Goal: Find specific page/section: Find specific page/section

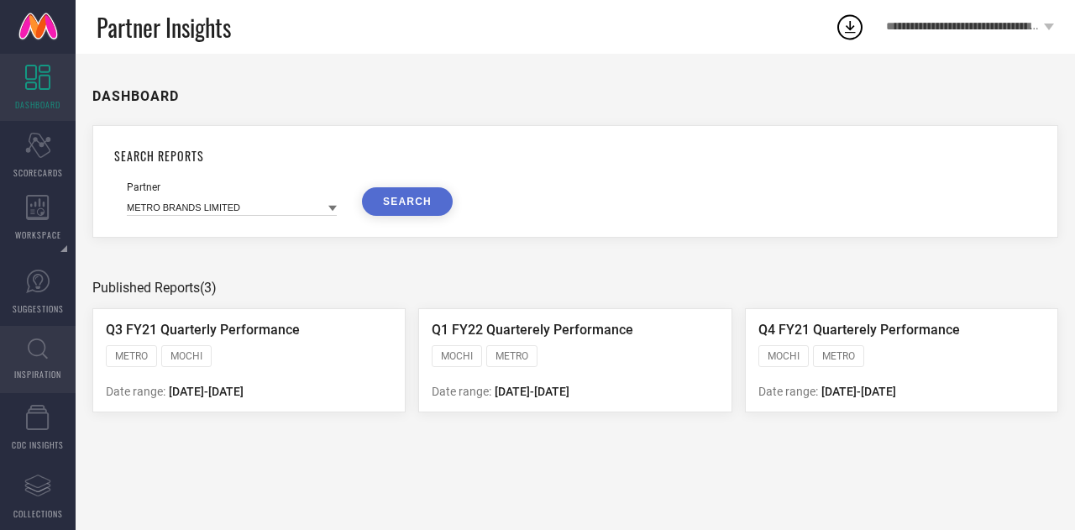
click at [39, 365] on link "INSPIRATION" at bounding box center [38, 359] width 76 height 67
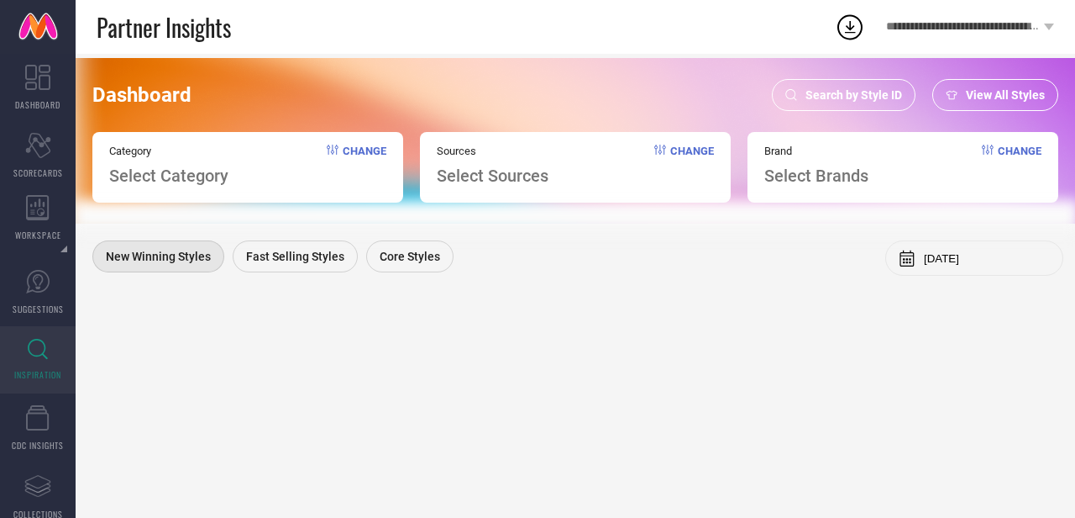
click at [878, 99] on span "Search by Style ID" at bounding box center [854, 94] width 97 height 13
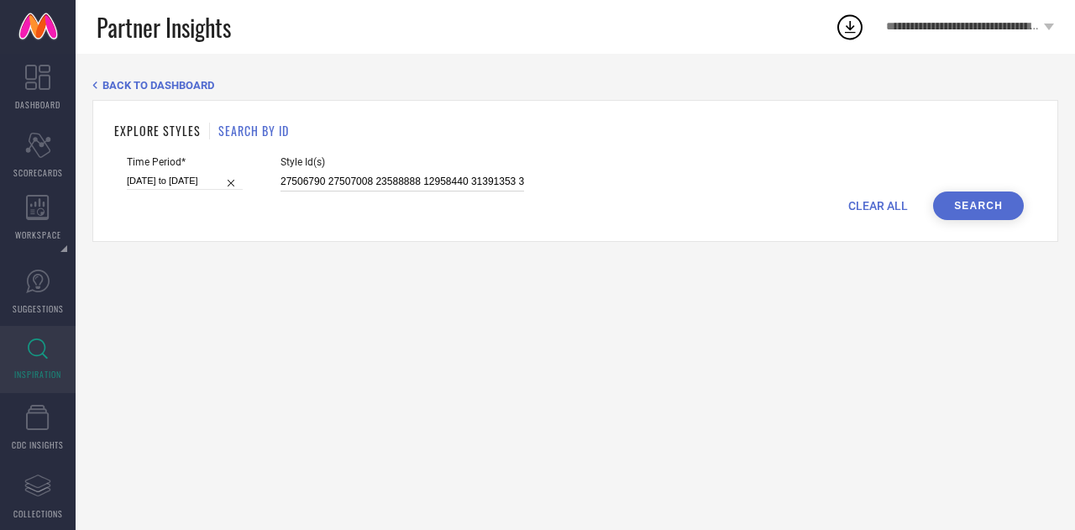
click at [348, 180] on input "27506790 27507008 23588888 12958440 31391353 31391495 12956174 31825798 3139143…" at bounding box center [403, 181] width 244 height 19
paste input "1185858 21185836 21185846 21185826 21185818 32304788 32253543 32304773 32304784…"
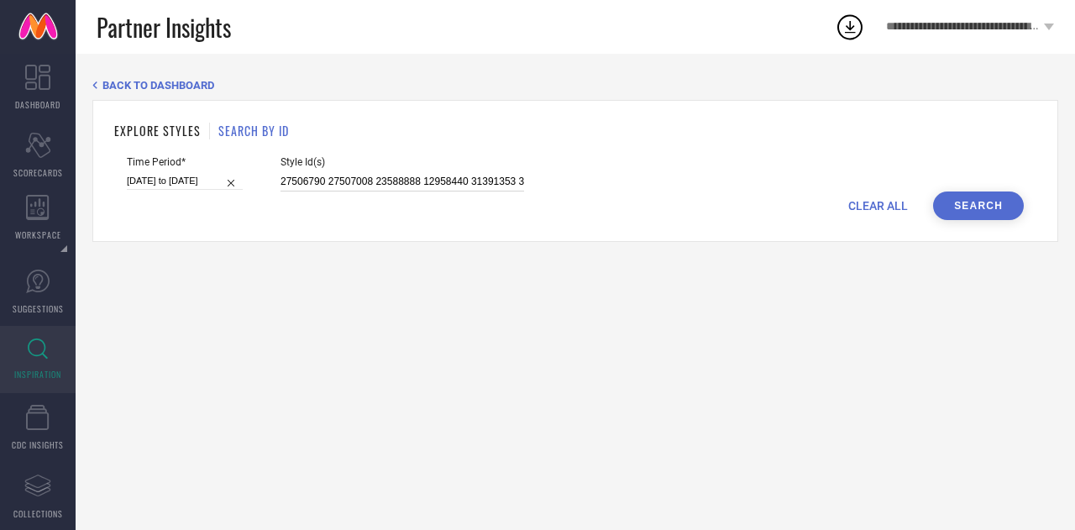
type input "21185858 21185836 21185846 21185826 21185818 32304788 32253543 32304773 3230478…"
click at [348, 180] on input at bounding box center [403, 181] width 244 height 19
click at [415, 181] on input at bounding box center [403, 181] width 244 height 19
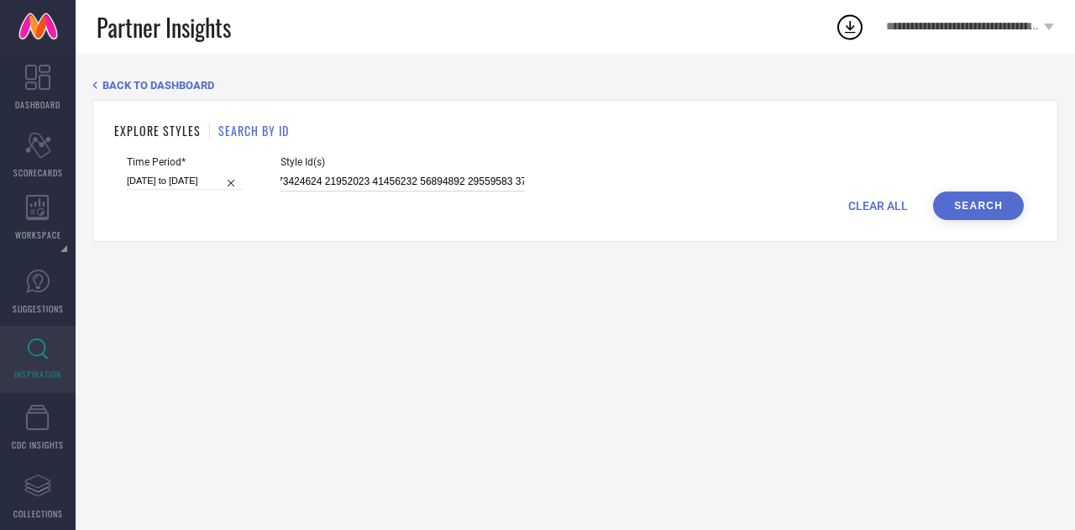
click at [415, 181] on input at bounding box center [403, 181] width 244 height 19
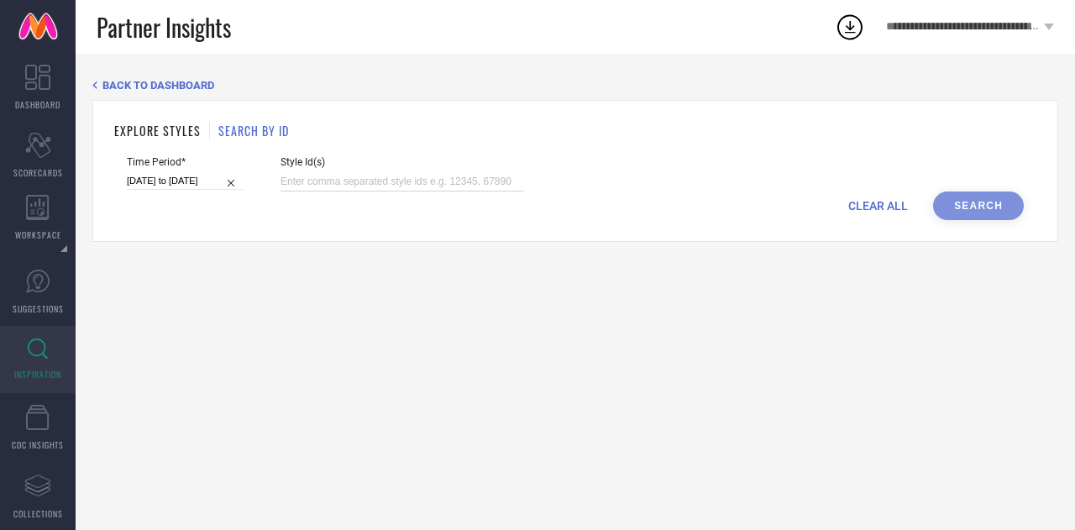
paste input "21185858 21185836 21185846 21185826 21185818 32304788 32253543 32304773 3230478…"
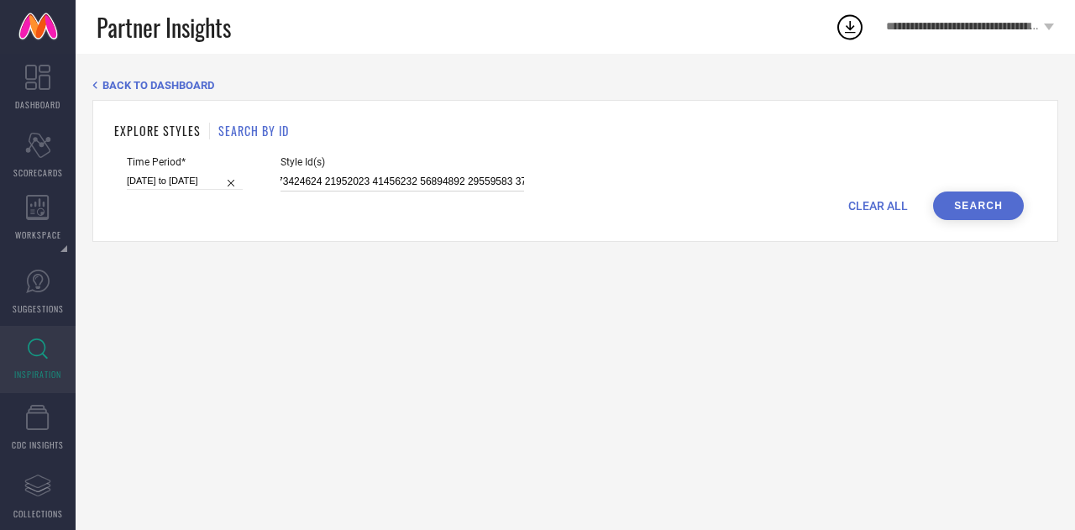
type input "21185858 21185836 21185846 21185826 21185818 32304788 32253543 32304773 3230478…"
click at [975, 208] on button "Search" at bounding box center [978, 206] width 91 height 29
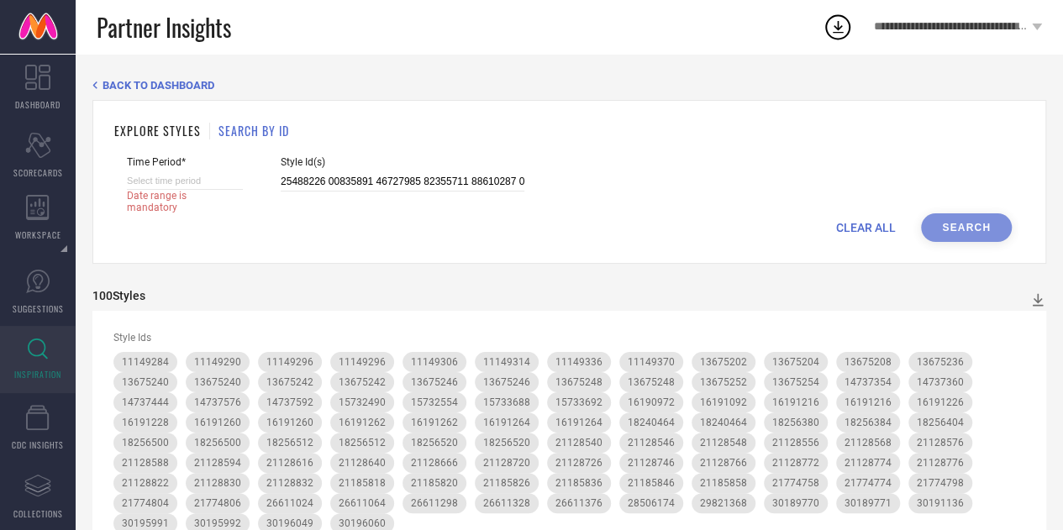
click at [168, 182] on input at bounding box center [185, 181] width 116 height 18
select select "7"
select select "2025"
select select "8"
select select "2025"
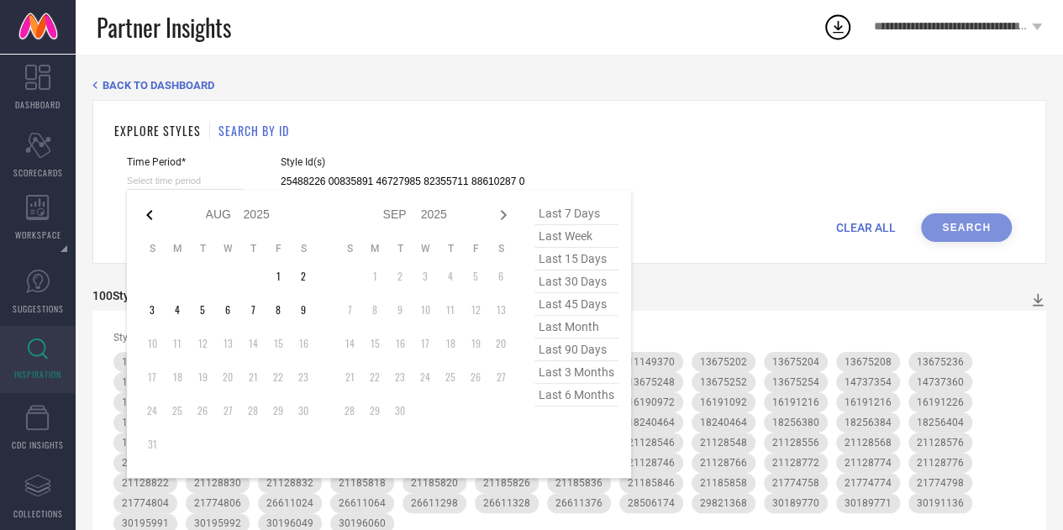
click at [149, 211] on icon at bounding box center [149, 215] width 20 height 20
select select "6"
select select "2025"
select select "7"
select select "2025"
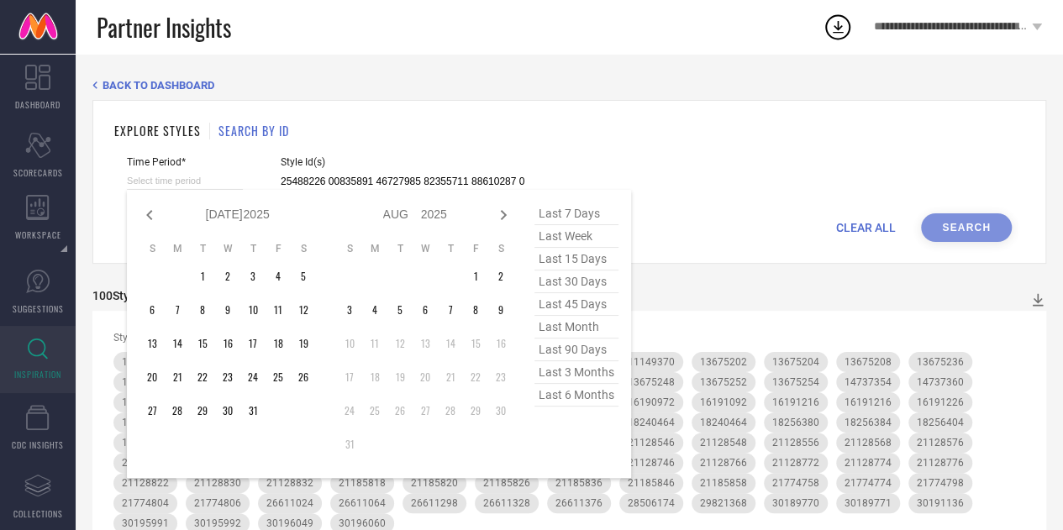
click at [149, 211] on icon at bounding box center [149, 215] width 20 height 20
select select "5"
select select "2025"
select select "6"
select select "2025"
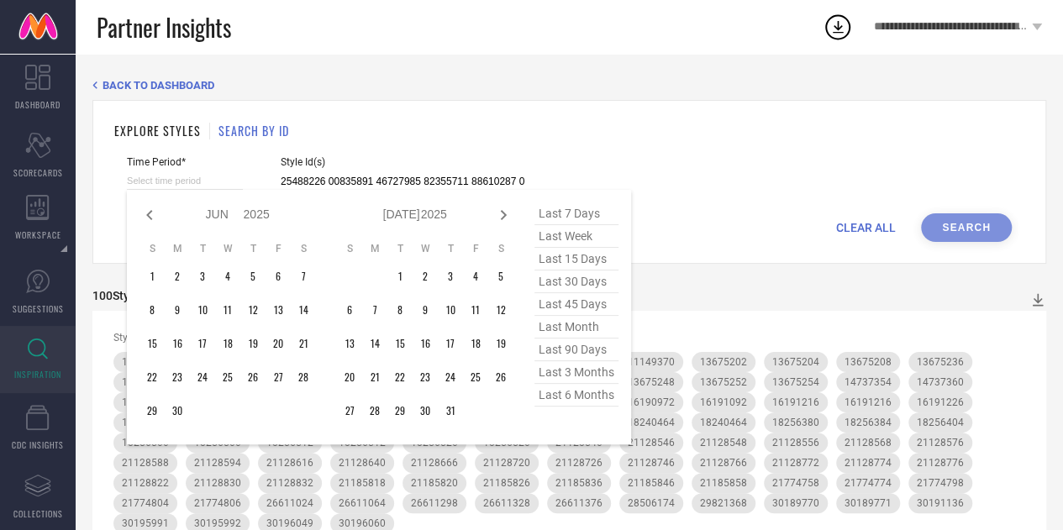
click at [149, 211] on icon at bounding box center [149, 215] width 20 height 20
select select "3"
select select "2025"
select select "4"
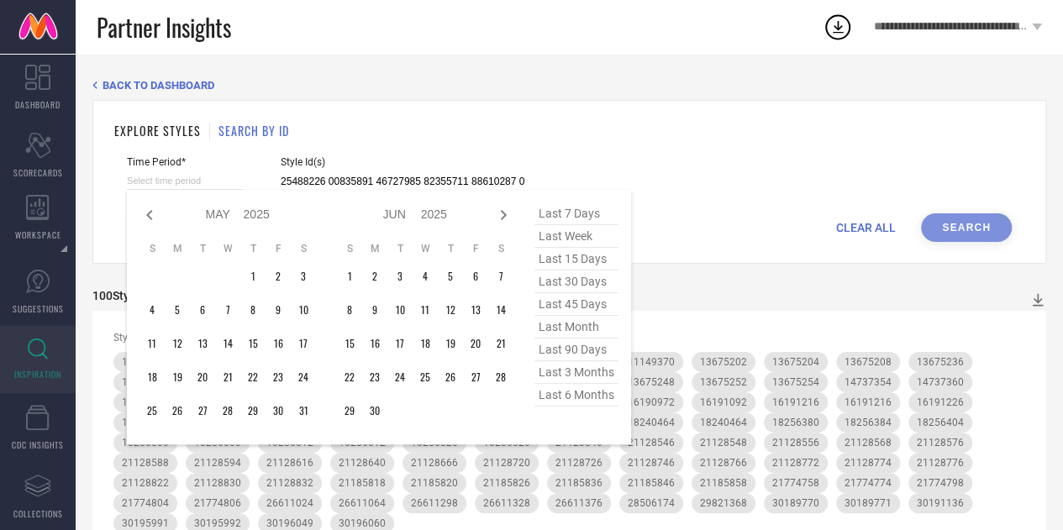
select select "2025"
click at [149, 211] on icon at bounding box center [149, 215] width 20 height 20
select select "2"
select select "2025"
select select "3"
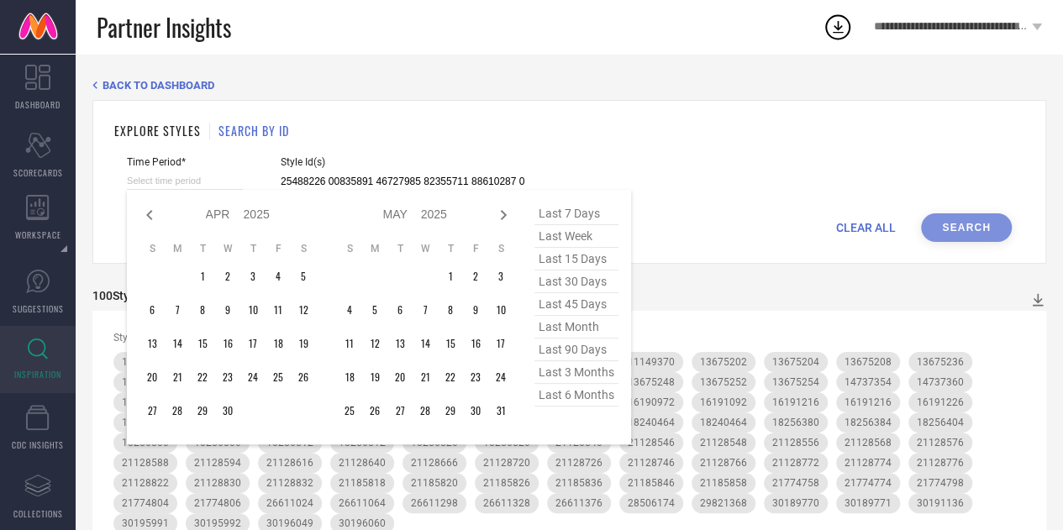
select select "2025"
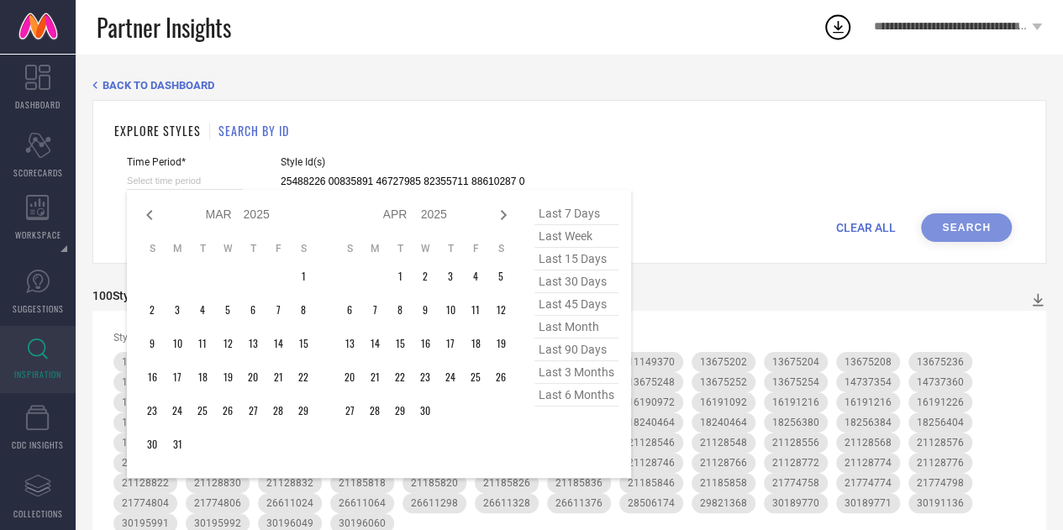
click at [149, 211] on icon at bounding box center [149, 215] width 20 height 20
select select "1"
select select "2025"
select select "2"
select select "2025"
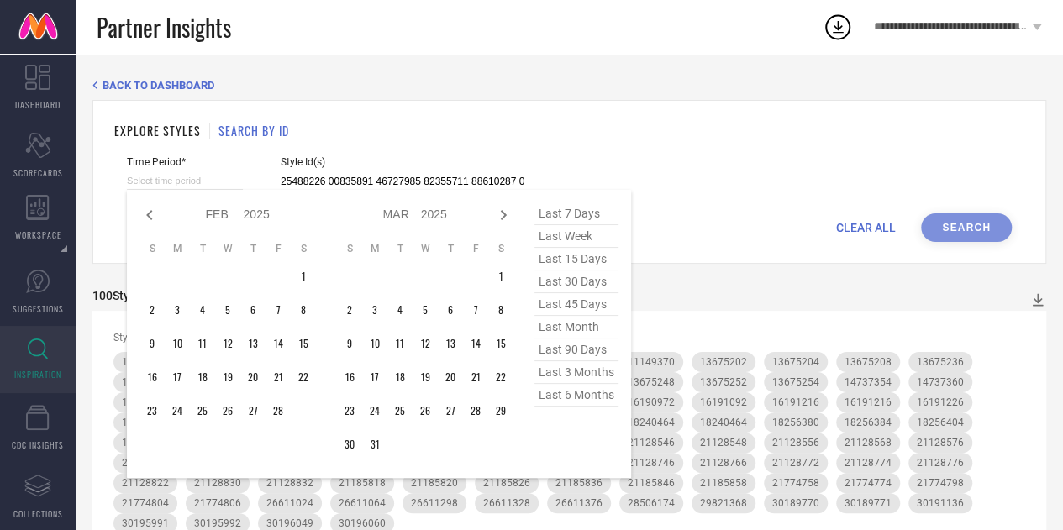
click at [149, 211] on icon at bounding box center [149, 215] width 20 height 20
select select "2025"
select select "1"
select select "2025"
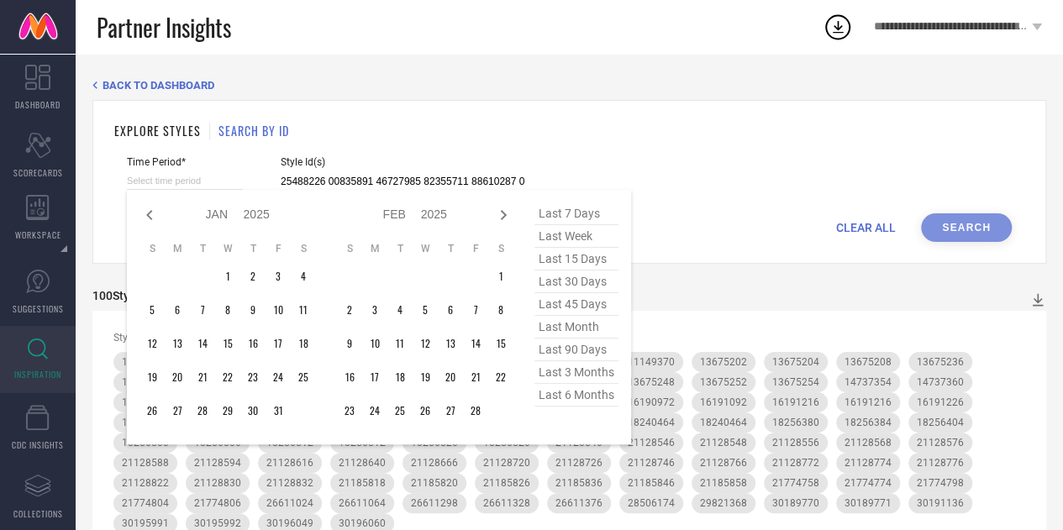
click at [149, 211] on icon at bounding box center [149, 215] width 20 height 20
select select "11"
select select "2024"
select select "2025"
type input "After [DATE]"
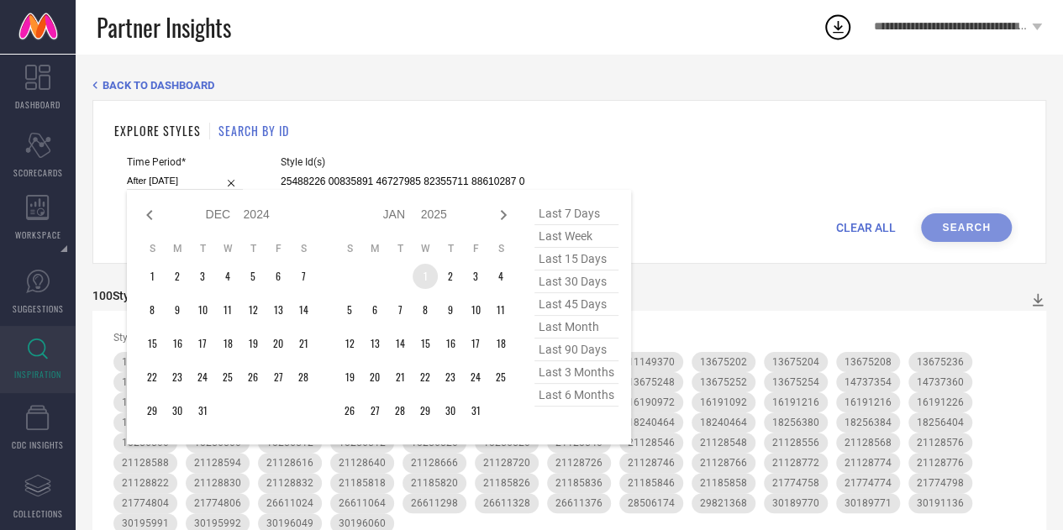
click at [418, 276] on td "1" at bounding box center [424, 276] width 25 height 25
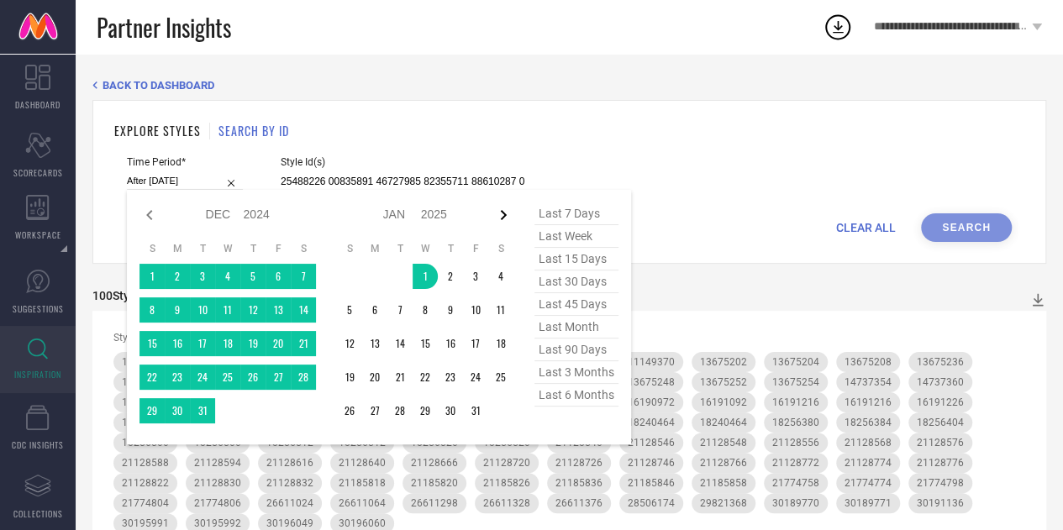
click at [499, 216] on icon at bounding box center [503, 215] width 20 height 20
select select "2025"
select select "1"
select select "2025"
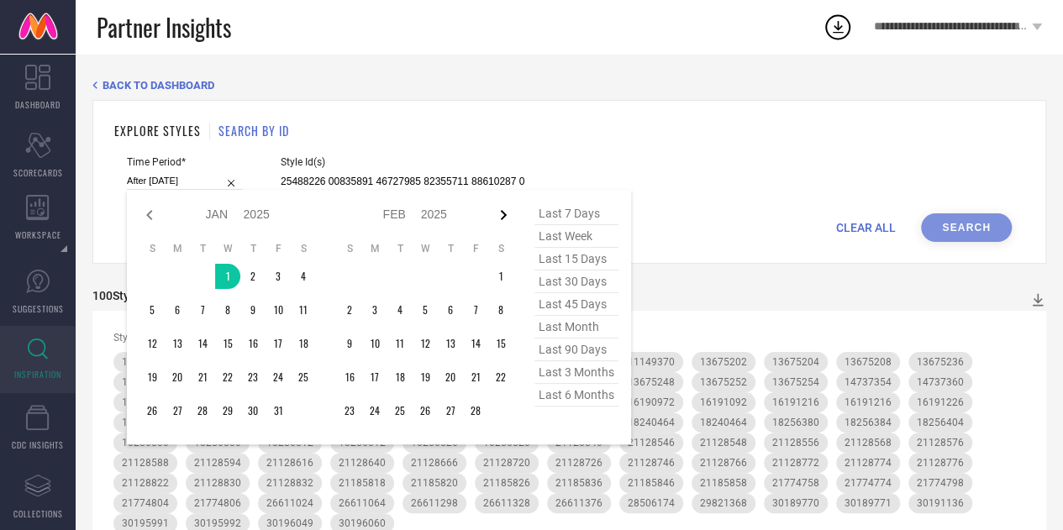
click at [499, 219] on icon at bounding box center [503, 215] width 20 height 20
select select "1"
select select "2025"
select select "2"
select select "2025"
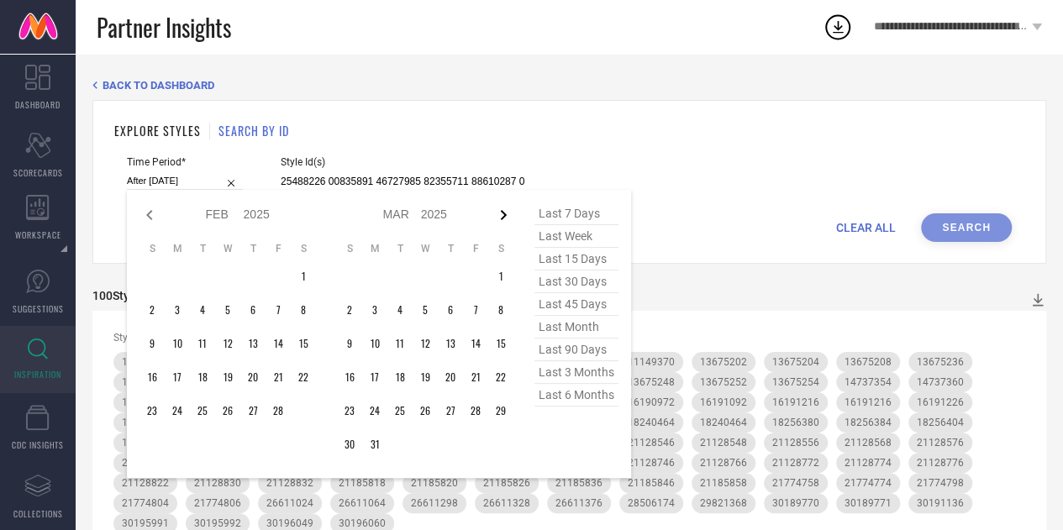
click at [499, 218] on icon at bounding box center [503, 215] width 20 height 20
select select "2"
select select "2025"
select select "3"
select select "2025"
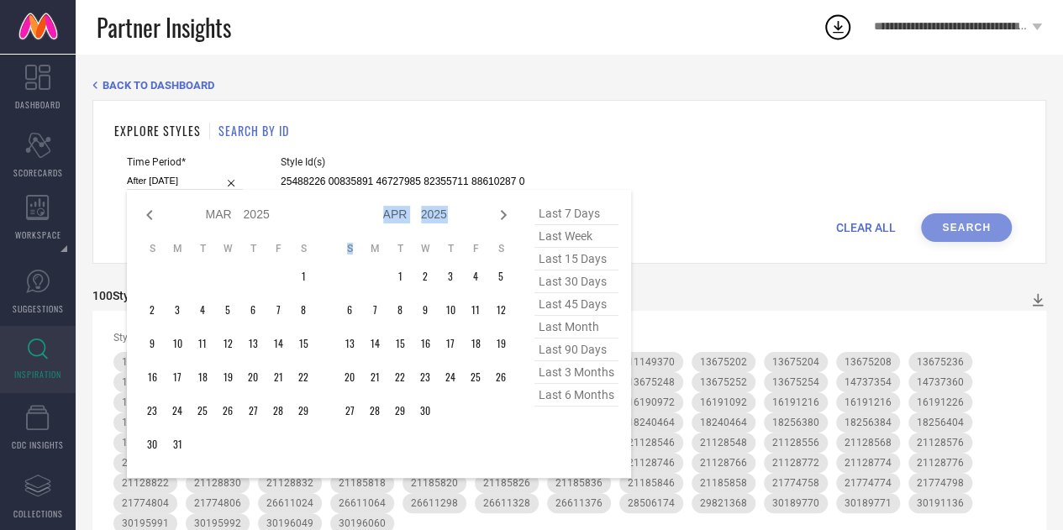
click at [499, 218] on icon at bounding box center [503, 215] width 20 height 20
select select "3"
select select "2025"
select select "4"
select select "2025"
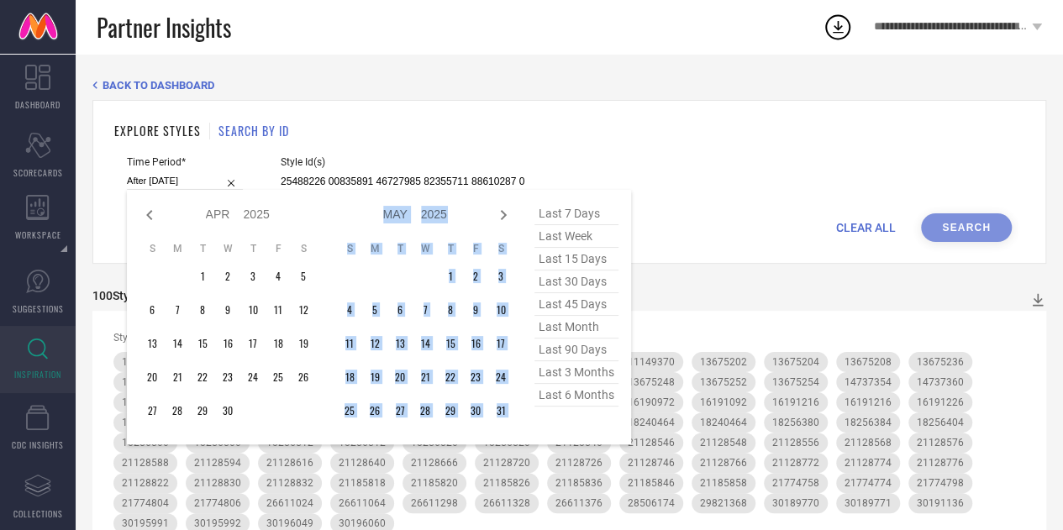
click at [499, 218] on icon at bounding box center [503, 215] width 20 height 20
select select "4"
select select "2025"
select select "5"
select select "2025"
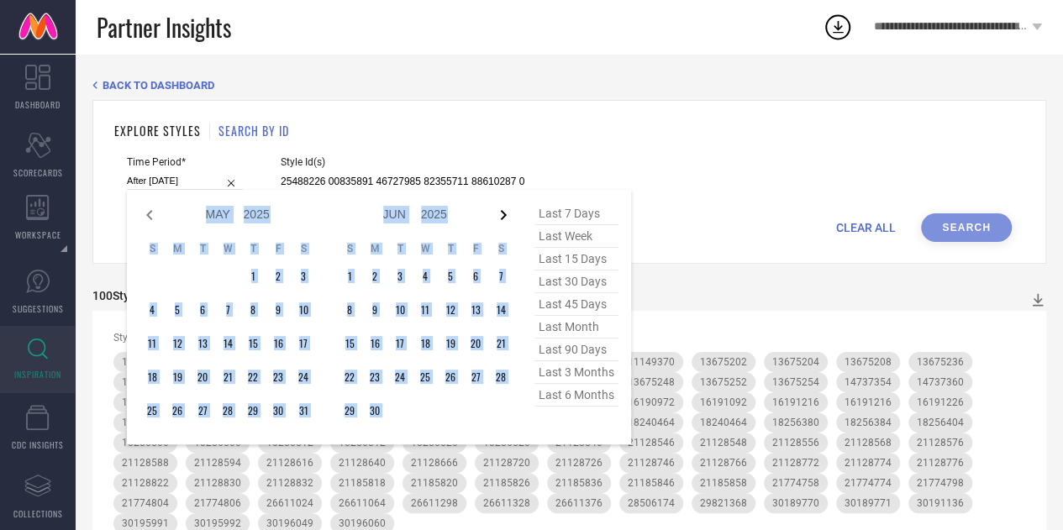
click at [501, 216] on icon at bounding box center [503, 215] width 20 height 20
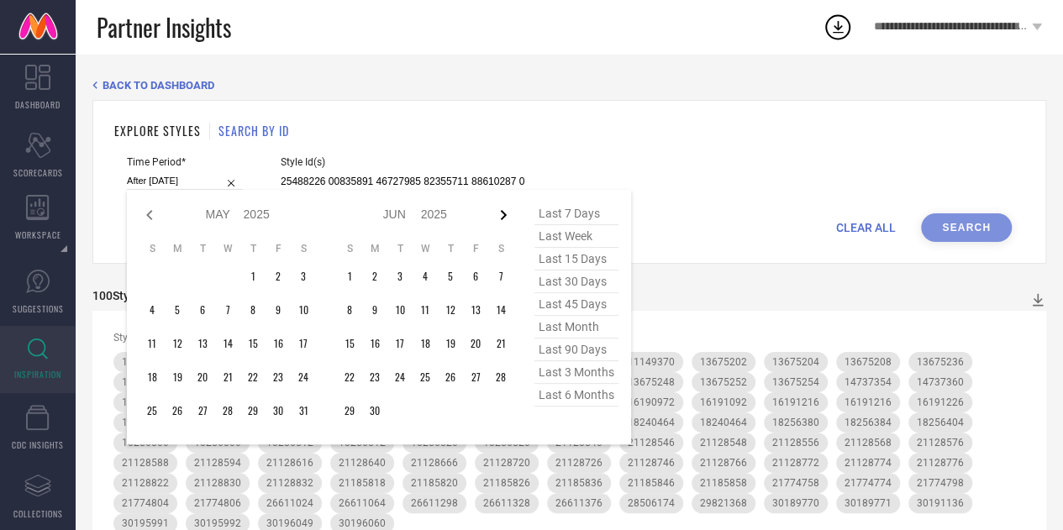
select select "5"
select select "2025"
select select "6"
select select "2025"
click at [501, 216] on icon at bounding box center [503, 215] width 20 height 20
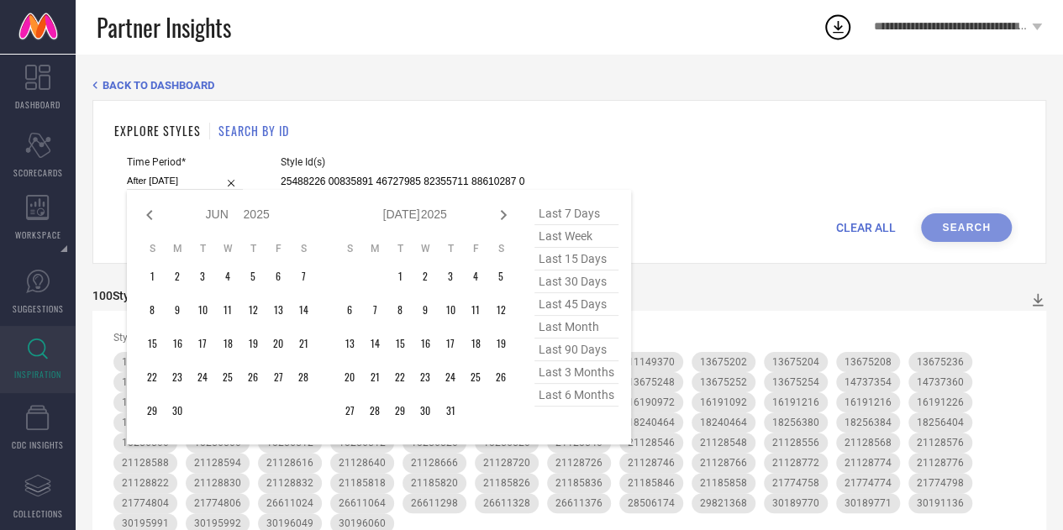
select select "6"
select select "2025"
select select "7"
select select "2025"
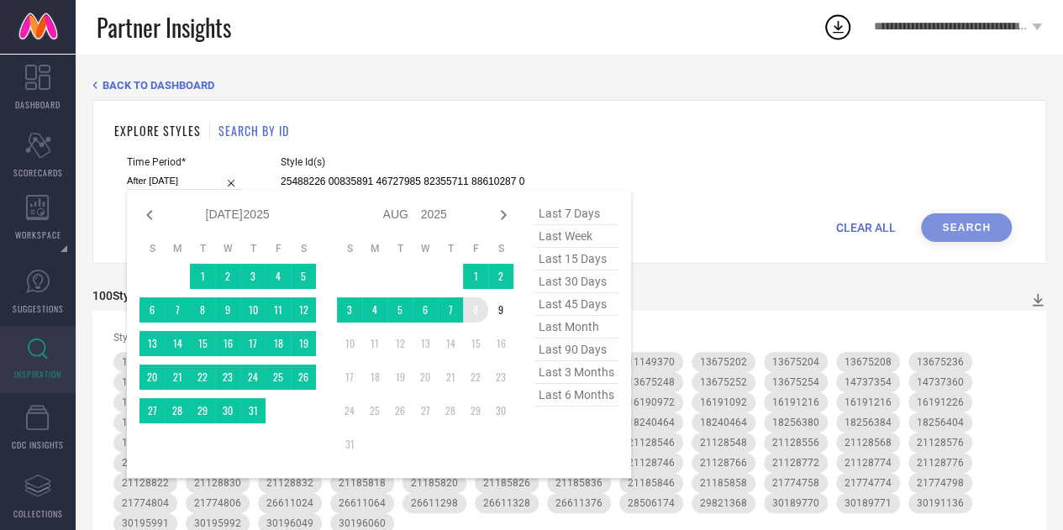
type input "[DATE] to [DATE]"
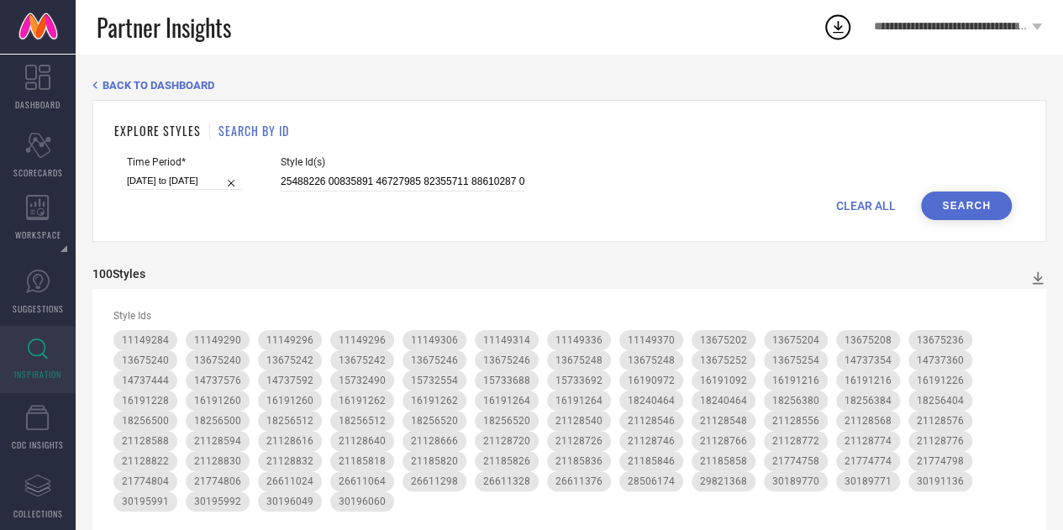
click at [977, 209] on button "Search" at bounding box center [966, 206] width 91 height 29
click at [1040, 275] on icon at bounding box center [1037, 278] width 17 height 17
click at [1022, 310] on span "PDF" at bounding box center [1019, 308] width 19 height 12
click at [1037, 281] on icon at bounding box center [1038, 278] width 11 height 13
click at [1022, 338] on span "CSV" at bounding box center [1019, 333] width 19 height 12
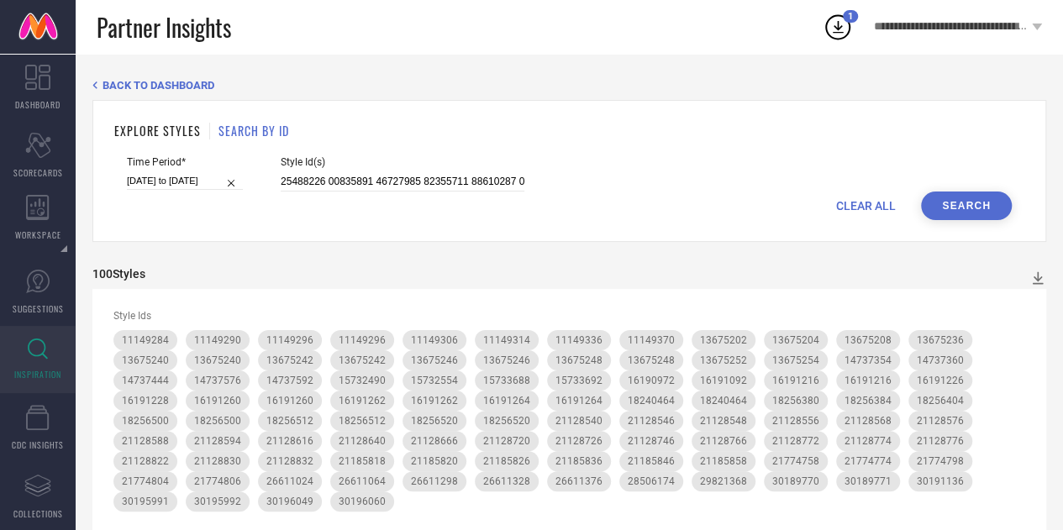
click at [834, 23] on icon at bounding box center [837, 27] width 30 height 30
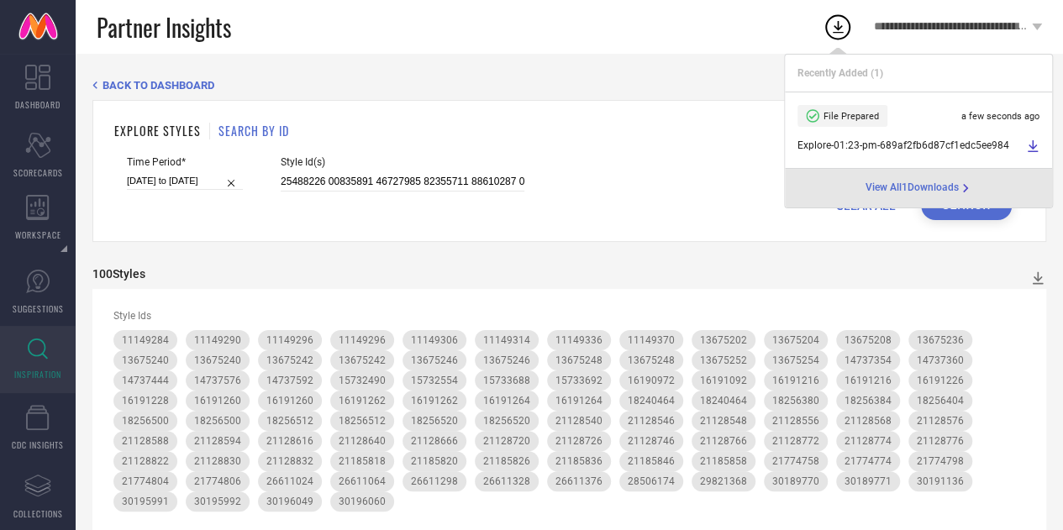
click at [733, 164] on div "Time Period* [DATE] to [DATE] Style Id(s)" at bounding box center [569, 173] width 885 height 35
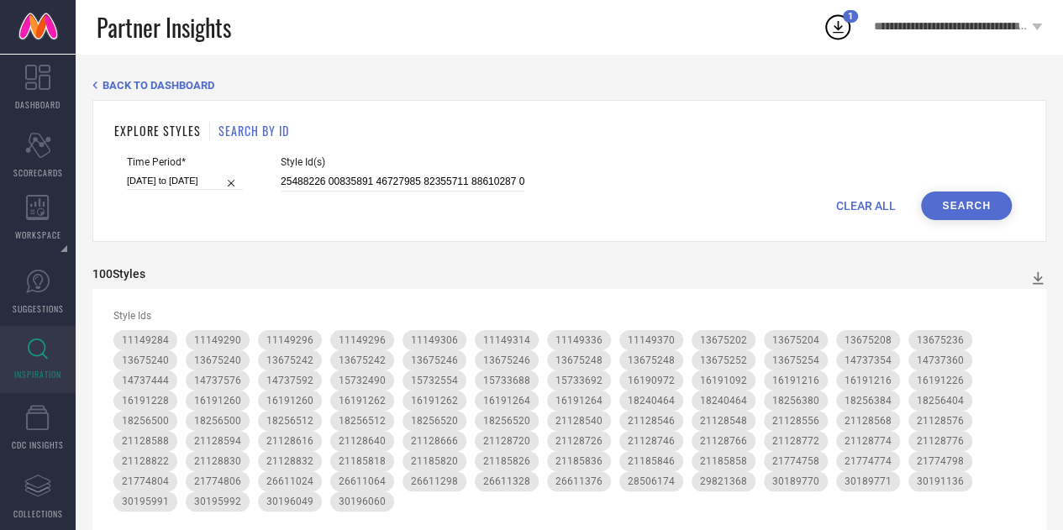
scroll to position [0, 1742]
click at [420, 184] on input at bounding box center [403, 181] width 244 height 19
drag, startPoint x: 418, startPoint y: 182, endPoint x: 376, endPoint y: 182, distance: 42.0
click at [376, 182] on input at bounding box center [403, 181] width 244 height 19
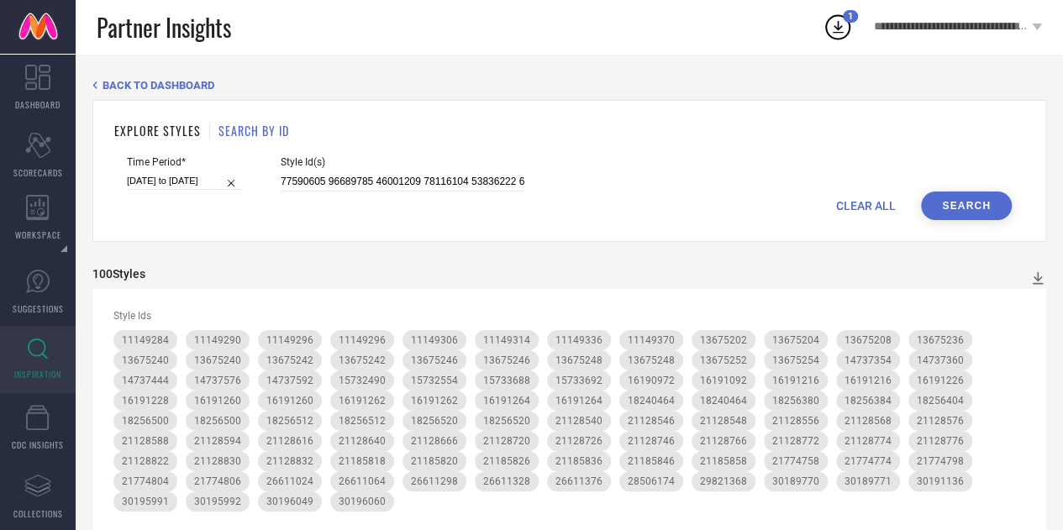
scroll to position [0, 3907]
drag, startPoint x: 418, startPoint y: 181, endPoint x: 376, endPoint y: 182, distance: 42.0
click at [376, 182] on input at bounding box center [403, 181] width 244 height 19
drag, startPoint x: 422, startPoint y: 181, endPoint x: 376, endPoint y: 182, distance: 45.4
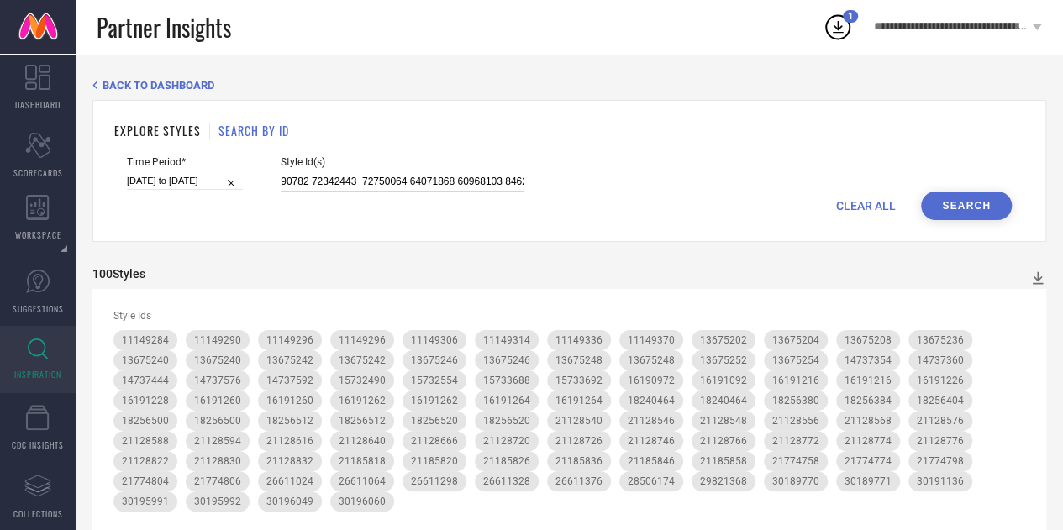
click at [376, 182] on input at bounding box center [403, 181] width 244 height 19
drag, startPoint x: 419, startPoint y: 181, endPoint x: 376, endPoint y: 184, distance: 42.9
click at [376, 184] on input at bounding box center [403, 181] width 244 height 19
click at [412, 177] on input at bounding box center [403, 181] width 244 height 19
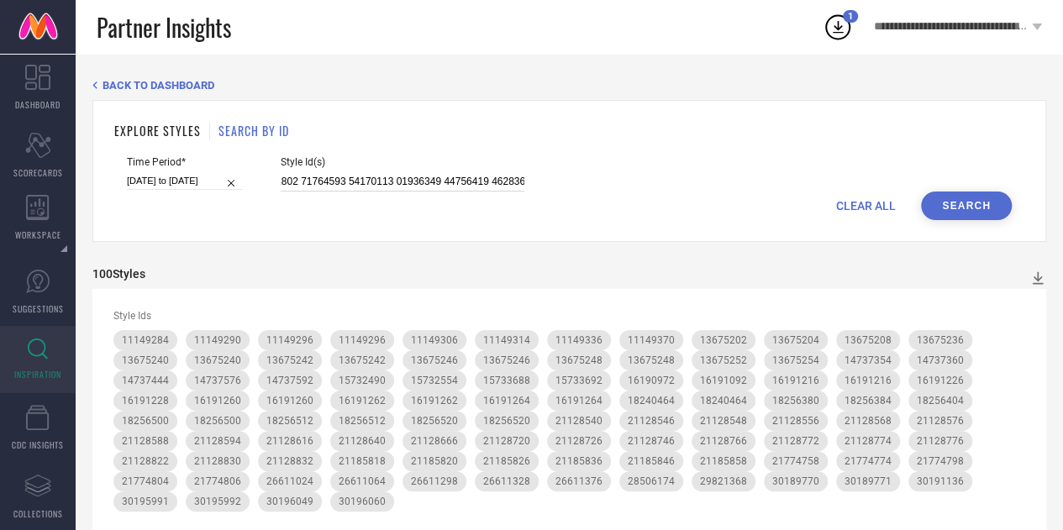
drag, startPoint x: 419, startPoint y: 181, endPoint x: 377, endPoint y: 184, distance: 42.1
click at [377, 184] on input at bounding box center [403, 181] width 244 height 19
type input "21185858 21185836 21185846 21185826 21185818 32304788 32253543 32304773 3230478…"
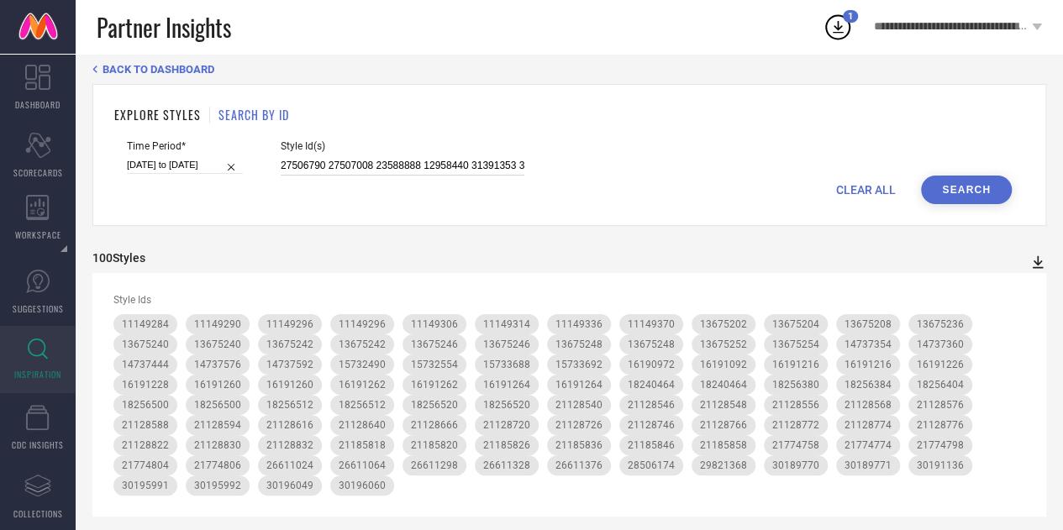
type input "27506790 27507008 23588888 12958440 31391353 31391495 12956174 31825798 3139143…"
click at [1037, 260] on icon at bounding box center [1038, 262] width 11 height 13
click at [1027, 295] on span "PDF" at bounding box center [1019, 292] width 19 height 12
